Goal: Ask a question

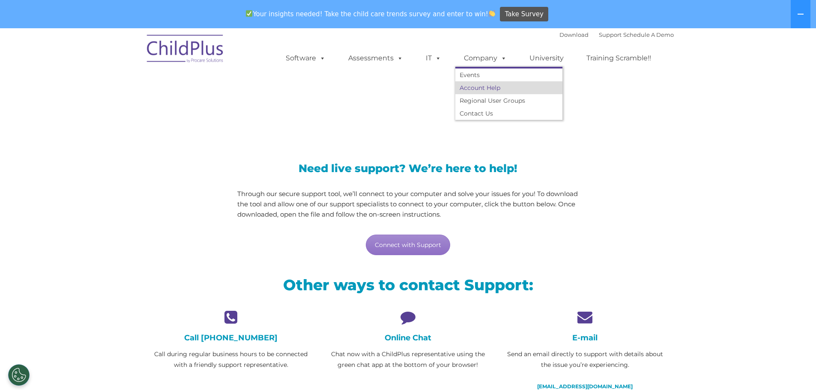
click at [488, 84] on link "Account Help" at bounding box center [508, 87] width 107 height 13
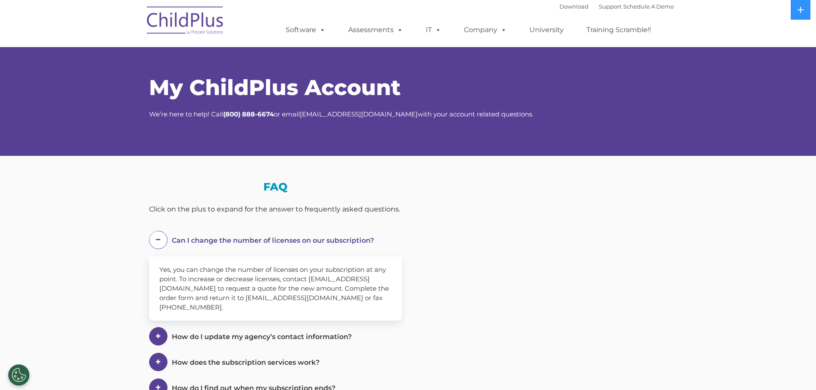
select select "MEDIUM"
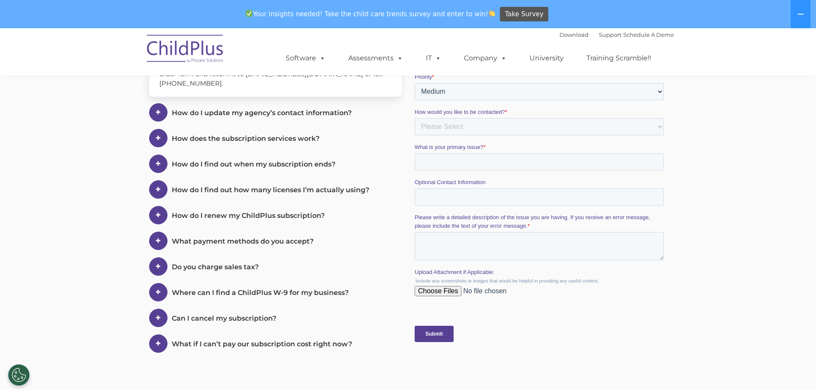
scroll to position [257, 0]
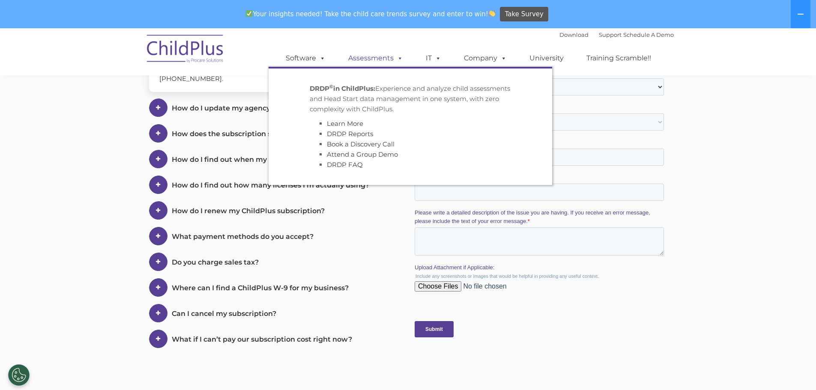
click at [387, 60] on link "Assessments" at bounding box center [376, 58] width 72 height 17
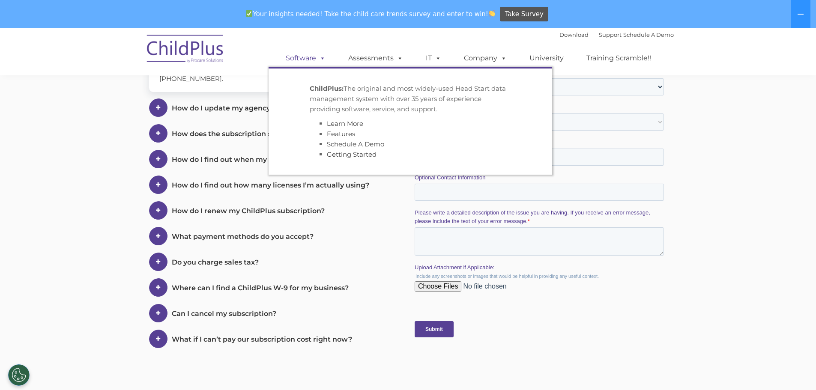
click at [319, 54] on span at bounding box center [320, 58] width 9 height 8
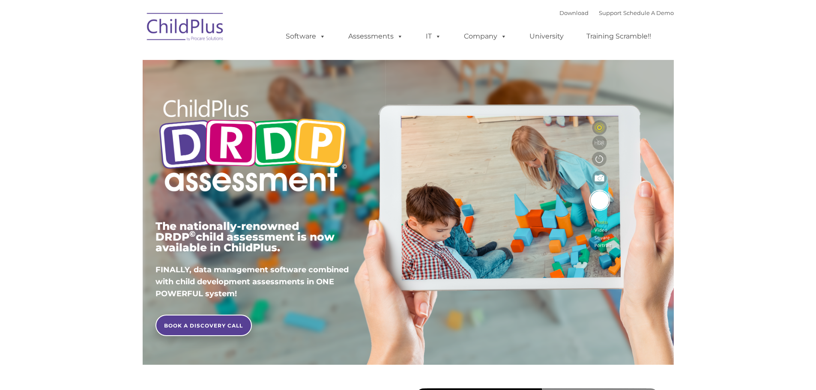
click at [304, 59] on nav "Download Support | Schedule A Demo Search for: Search MENU MENU Software ChildP…" at bounding box center [408, 30] width 816 height 60
type input ""
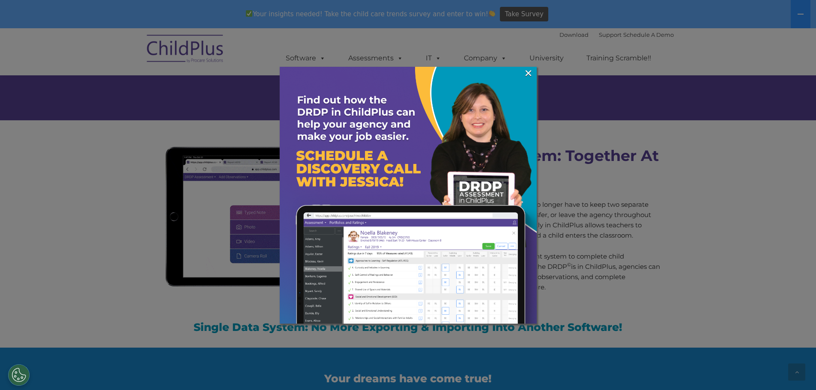
scroll to position [740, 0]
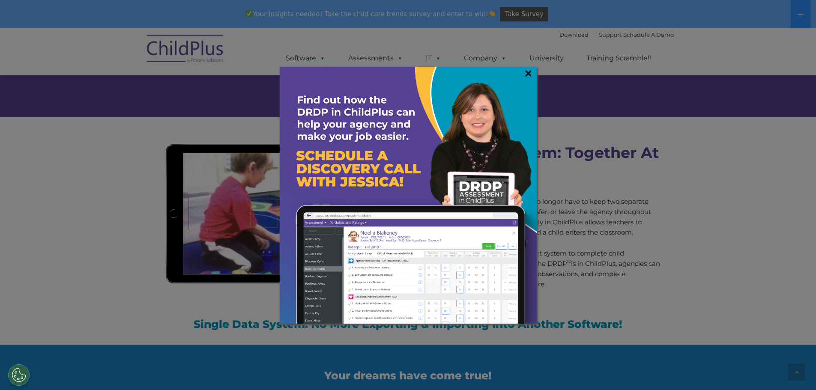
click at [529, 75] on link "×" at bounding box center [528, 73] width 10 height 9
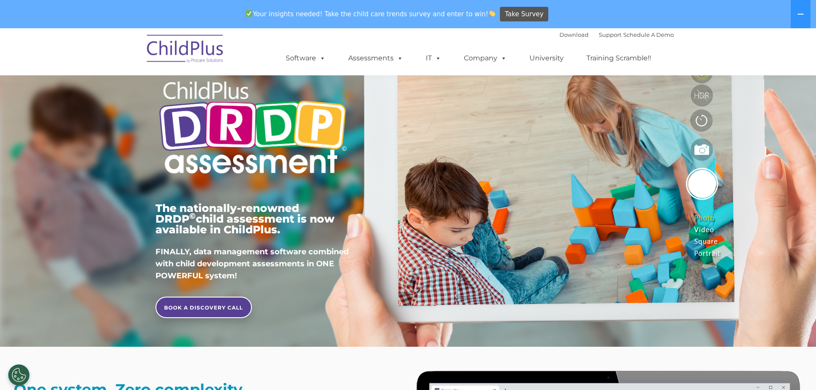
scroll to position [0, 0]
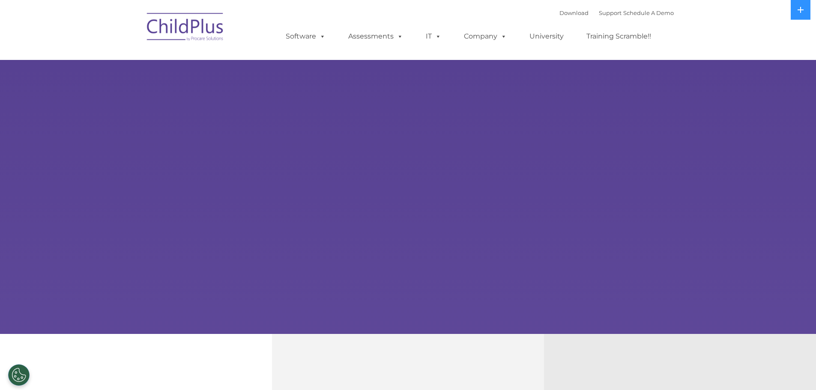
select select "MEDIUM"
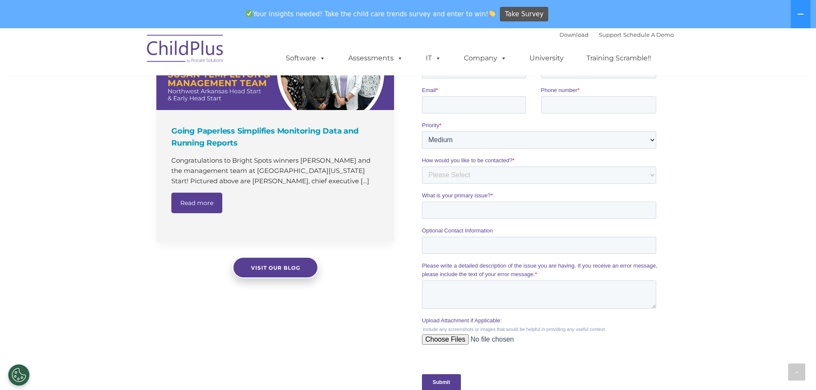
scroll to position [728, 0]
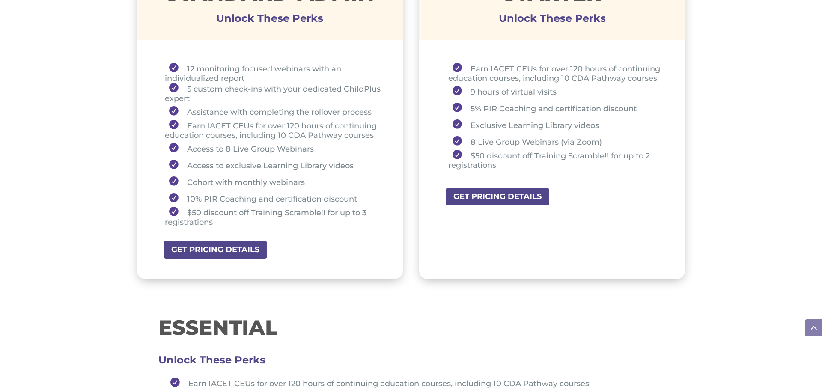
scroll to position [685, 0]
click at [515, 202] on link "GET PRICING DETAILS" at bounding box center [500, 197] width 111 height 19
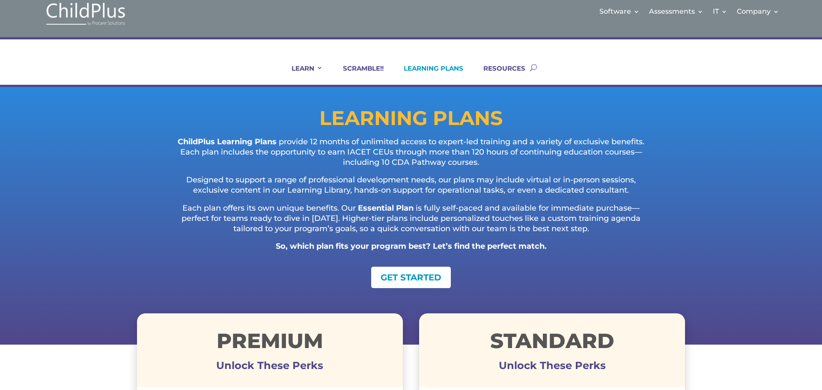
scroll to position [0, 0]
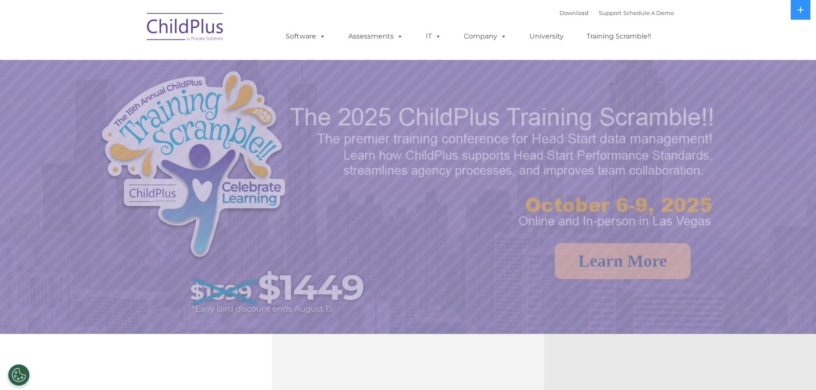
select select "MEDIUM"
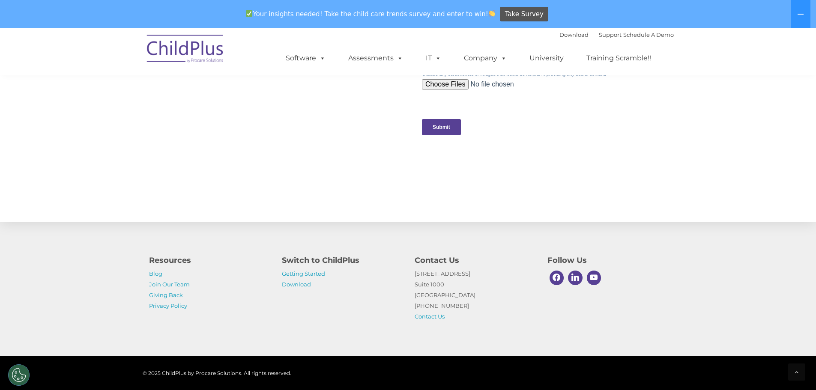
scroll to position [861, 0]
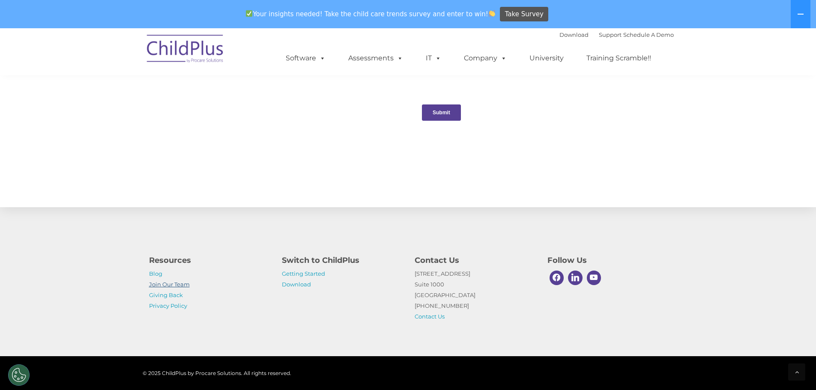
click at [181, 283] on link "Join Our Team" at bounding box center [169, 284] width 41 height 7
